Goal: Information Seeking & Learning: Learn about a topic

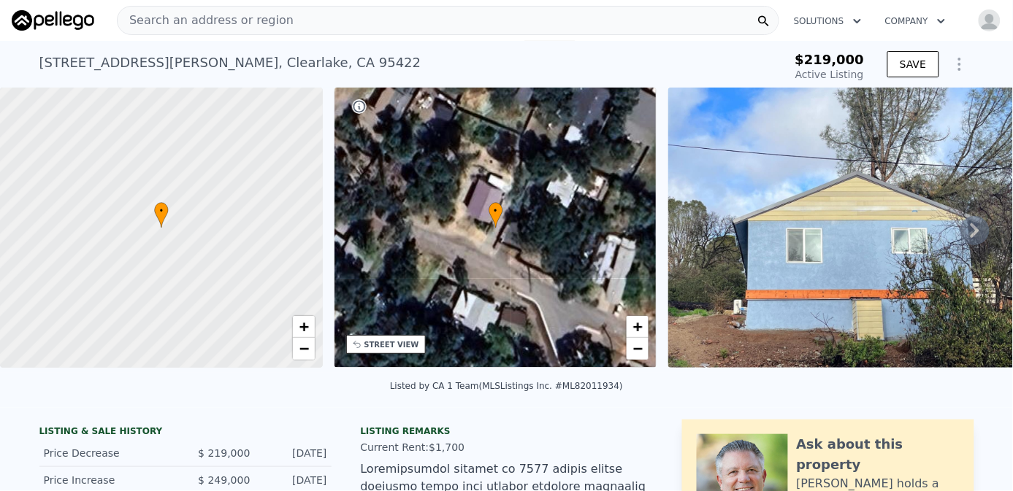
click at [283, 20] on div "Search an address or region" at bounding box center [448, 20] width 662 height 29
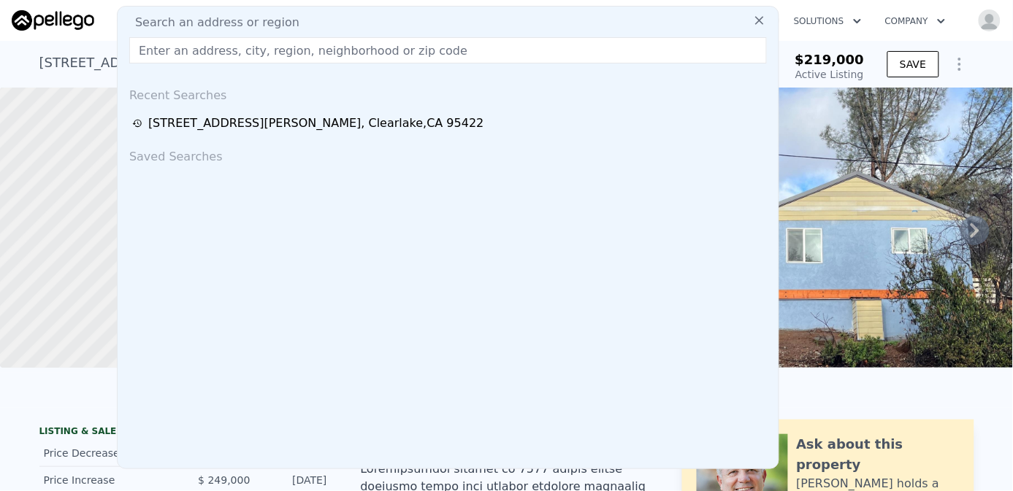
click at [229, 47] on input "text" at bounding box center [447, 50] width 637 height 26
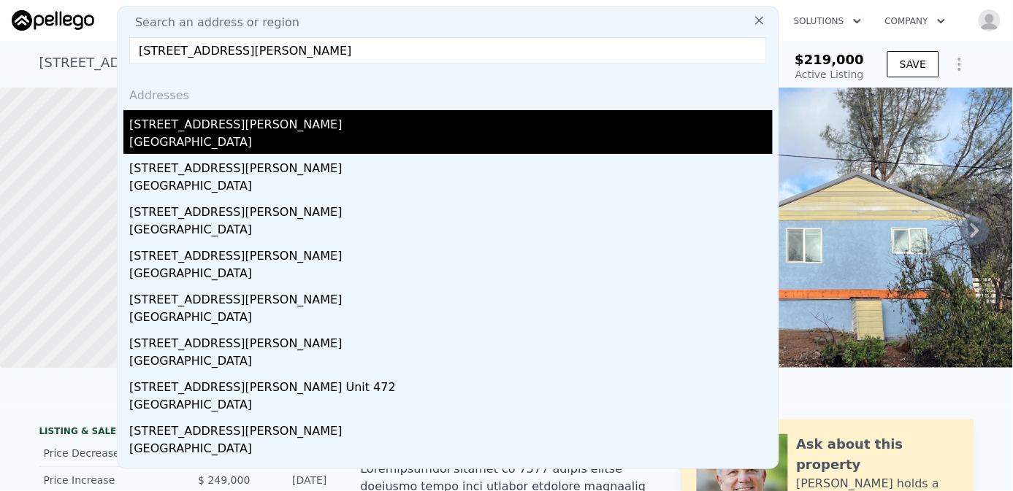
type input "[STREET_ADDRESS][PERSON_NAME]"
click at [204, 130] on div "[STREET_ADDRESS][PERSON_NAME]" at bounding box center [450, 121] width 643 height 23
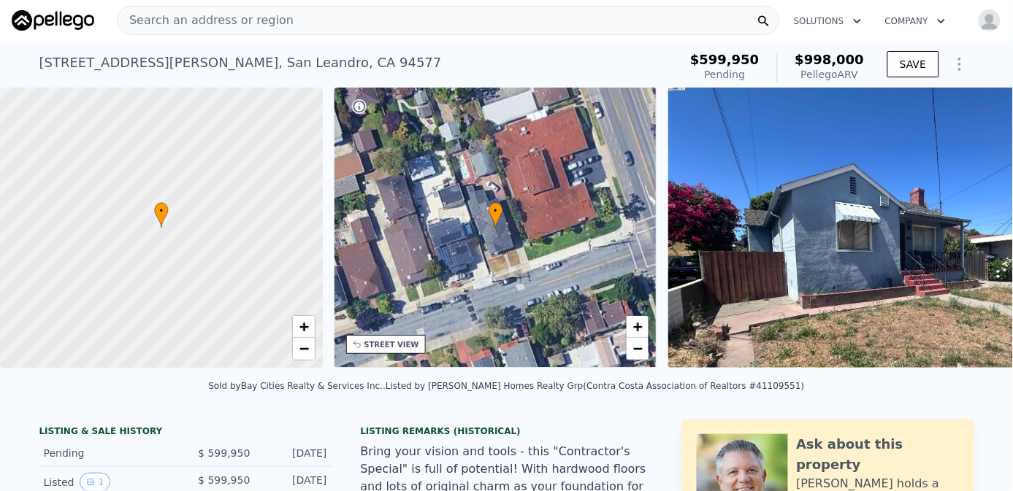
click at [769, 205] on img at bounding box center [886, 228] width 437 height 280
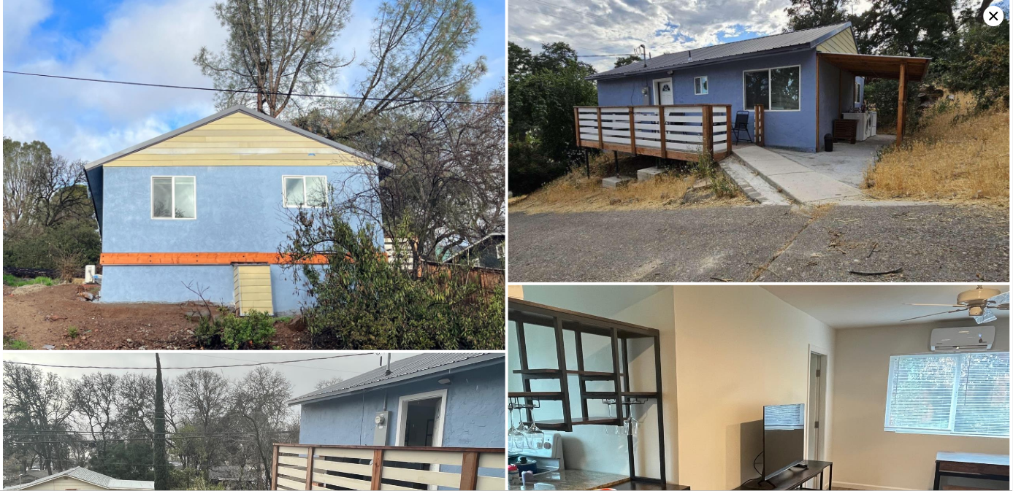
type input "2.5"
type input "682"
type input "1032"
type input "5663"
type input "13939"
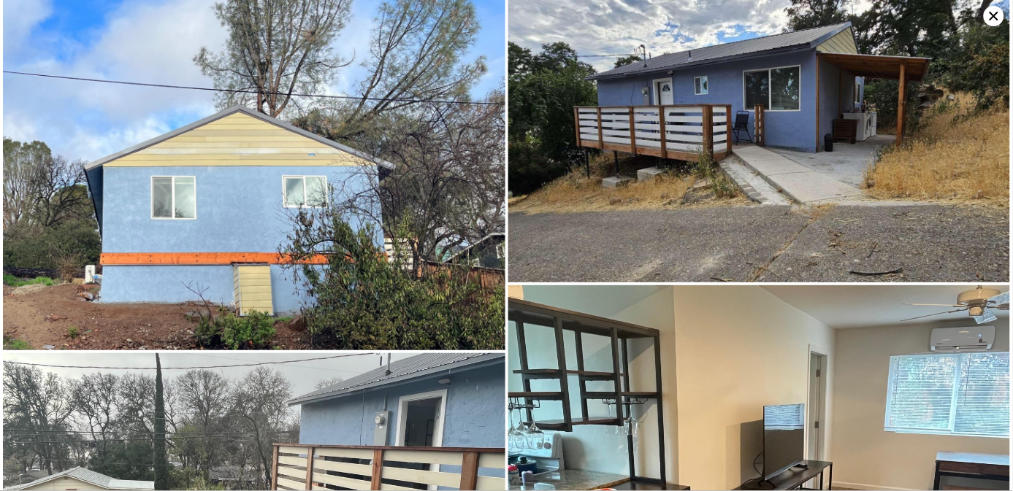
type input "$ 246,000"
type input "4"
type input "$ 970"
click at [312, 104] on img at bounding box center [254, 175] width 502 height 350
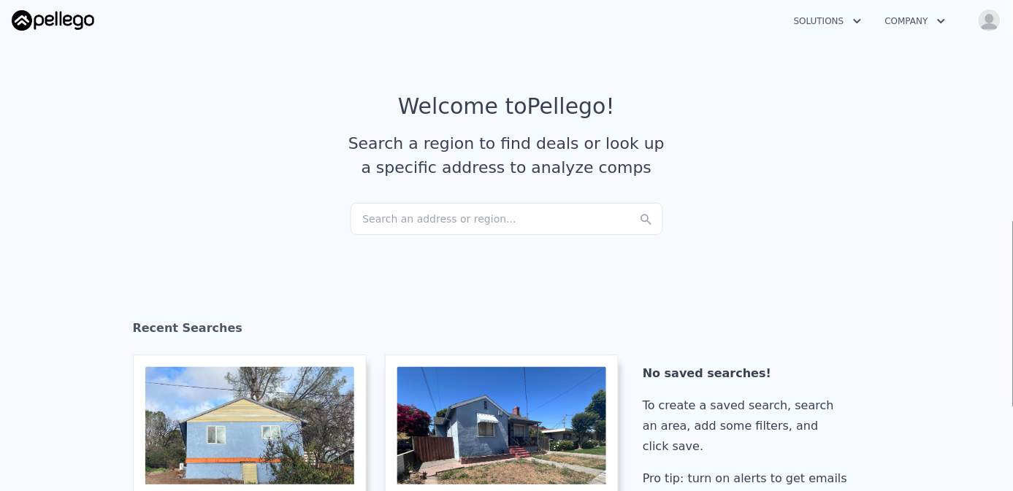
click at [426, 223] on div "Search an address or region..." at bounding box center [506, 219] width 312 height 32
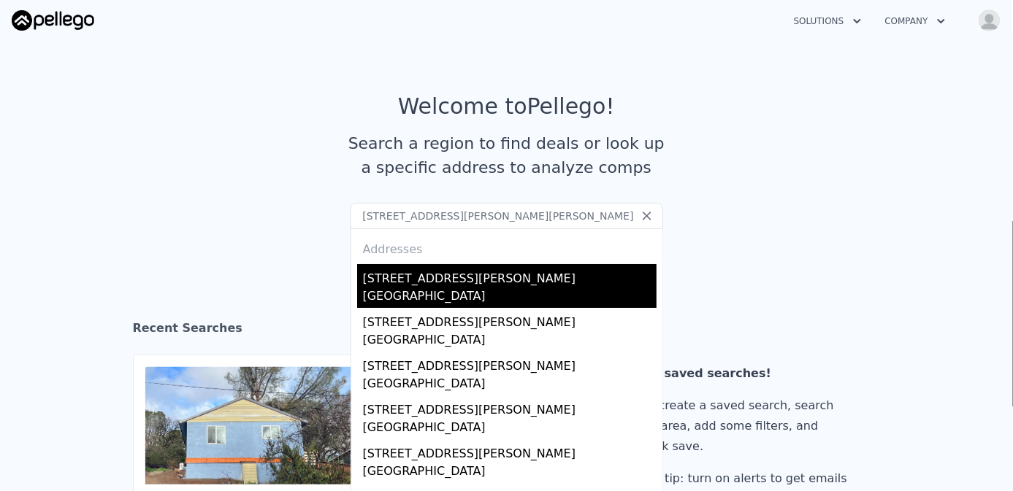
type input "20923 Haviland Ave, Hayward 94541"
click at [413, 292] on div "Alameda County, CA 94541" at bounding box center [509, 298] width 293 height 20
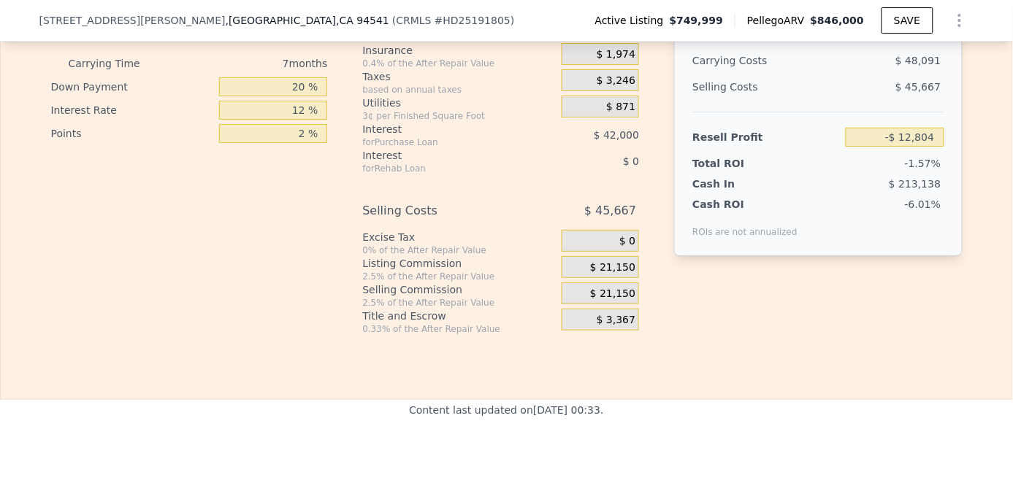
scroll to position [2833, 0]
